Goal: Find contact information: Find contact information

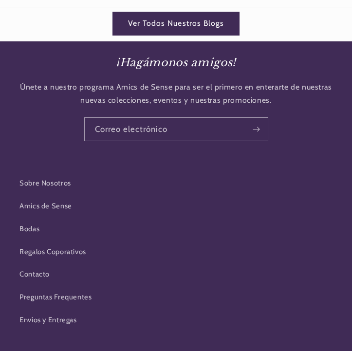
scroll to position [2234, 0]
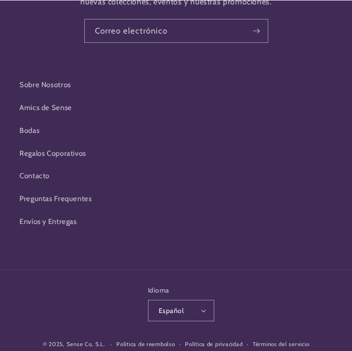
drag, startPoint x: 108, startPoint y: 320, endPoint x: 67, endPoint y: 318, distance: 41.5
click at [67, 337] on div "© 2025, Sense Co, S.L. Política de reembolso Política de privacidad Términos de…" at bounding box center [176, 345] width 267 height 16
copy small "Sense Co, S.L."
click at [185, 337] on link "Política de privacidad" at bounding box center [213, 345] width 57 height 16
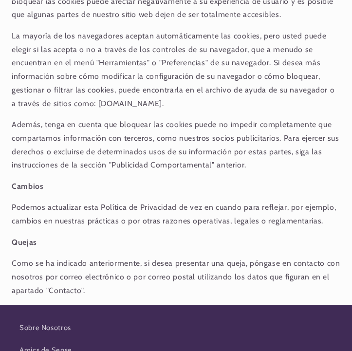
scroll to position [3064, 0]
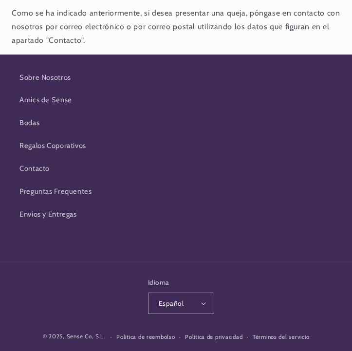
click at [282, 329] on link "Términos del servicio" at bounding box center [281, 337] width 56 height 16
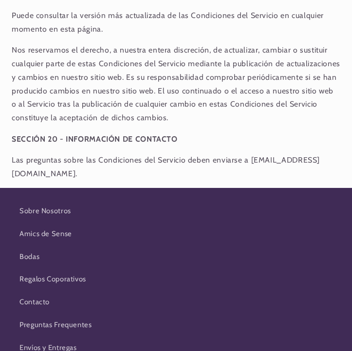
scroll to position [4285, 0]
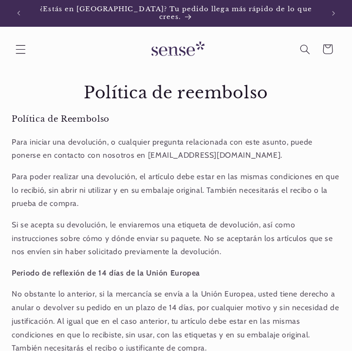
scroll to position [418, 0]
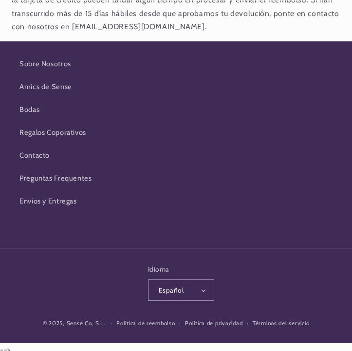
click at [196, 318] on link "Política de privacidad" at bounding box center [213, 324] width 57 height 16
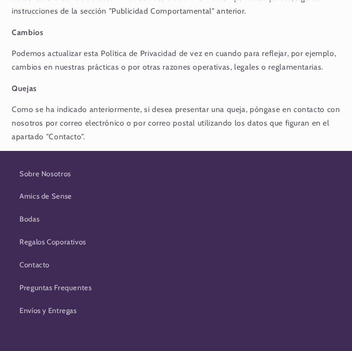
scroll to position [3064, 0]
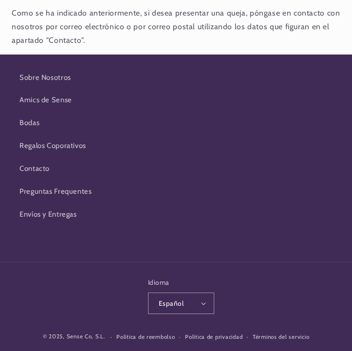
click at [267, 329] on link "Términos del servicio" at bounding box center [281, 337] width 56 height 16
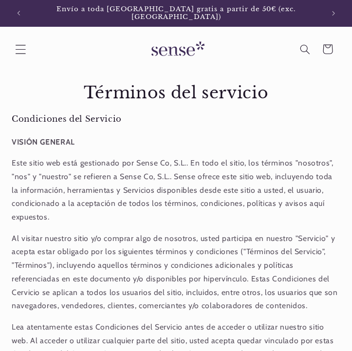
click at [11, 38] on span "Menú" at bounding box center [20, 49] width 22 height 22
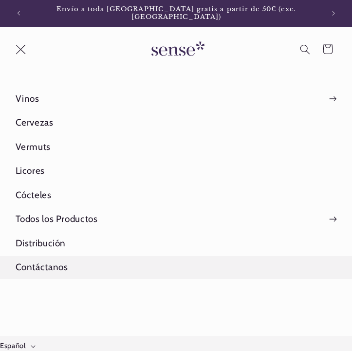
click at [43, 263] on link "Contáctanos" at bounding box center [176, 267] width 352 height 23
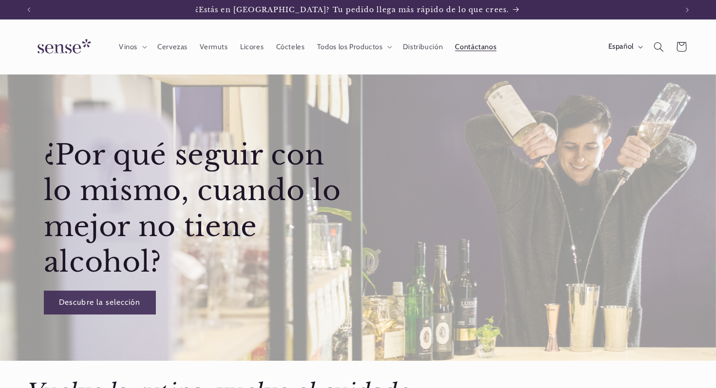
click at [352, 48] on span "Contáctanos" at bounding box center [475, 46] width 41 height 9
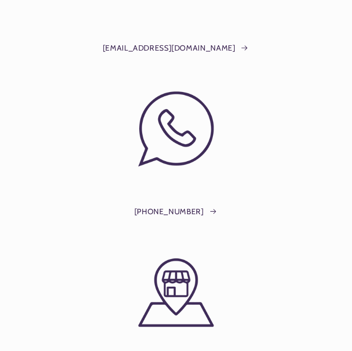
scroll to position [230, 0]
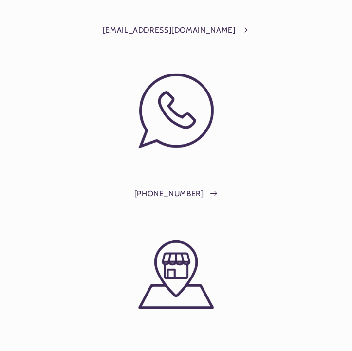
drag, startPoint x: 132, startPoint y: 189, endPoint x: 200, endPoint y: 185, distance: 68.3
click at [200, 185] on div "[PHONE_NUMBER]" at bounding box center [176, 190] width 337 height 47
copy link "[PHONE_NUMBER]"
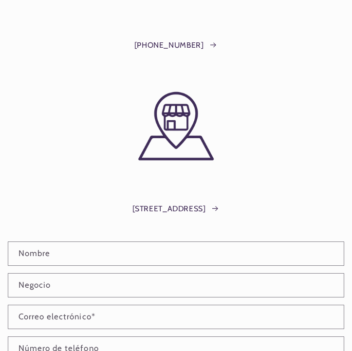
scroll to position [0, 0]
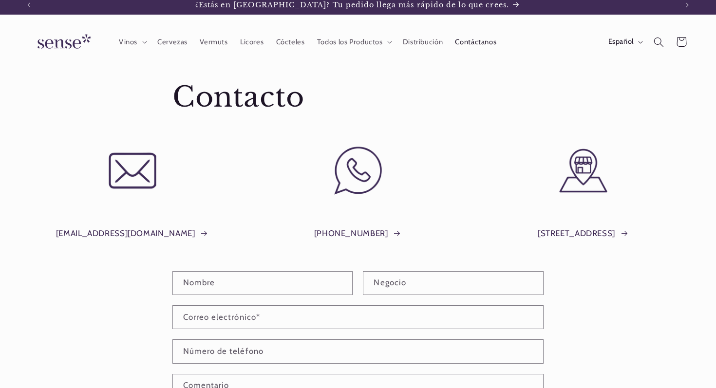
scroll to position [5, 0]
drag, startPoint x: 313, startPoint y: 232, endPoint x: 385, endPoint y: 234, distance: 71.6
click at [385, 234] on div "[PHONE_NUMBER]" at bounding box center [358, 229] width 214 height 48
copy link "[PHONE_NUMBER]"
